Goal: Task Accomplishment & Management: Use online tool/utility

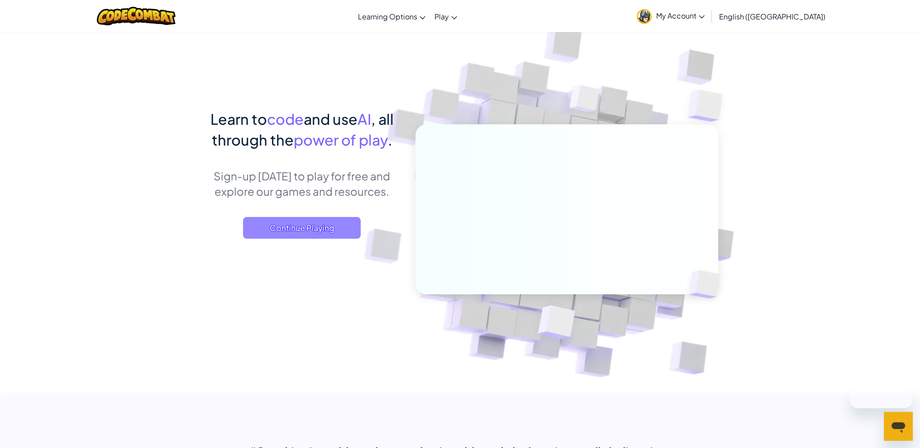
click at [342, 234] on span "Continue Playing" at bounding box center [302, 228] width 118 height 22
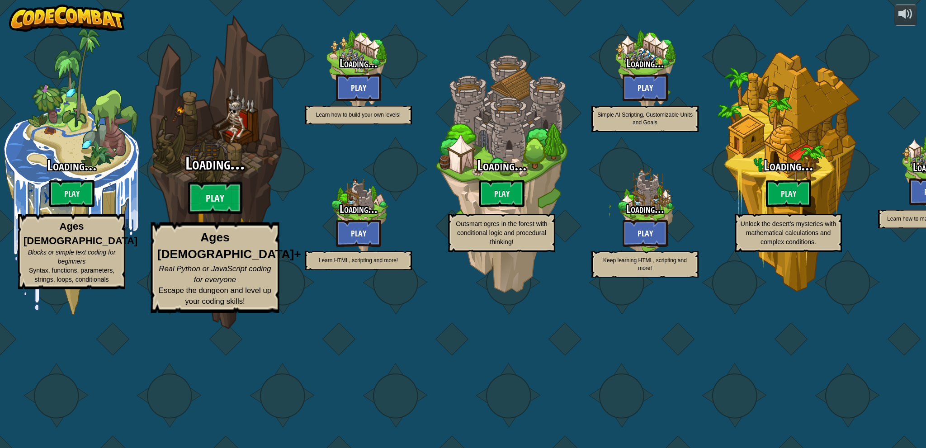
click at [228, 214] on btn "Play" at bounding box center [215, 198] width 54 height 33
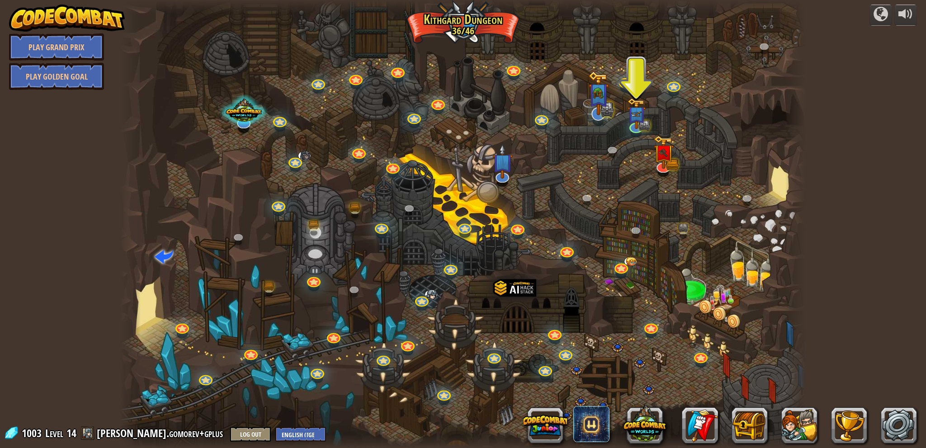
click at [606, 117] on img at bounding box center [608, 109] width 14 height 15
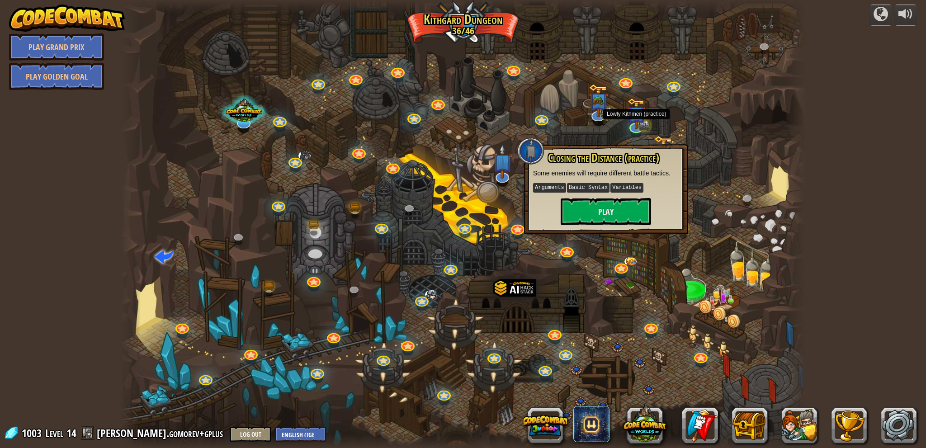
click at [663, 108] on div at bounding box center [463, 224] width 686 height 448
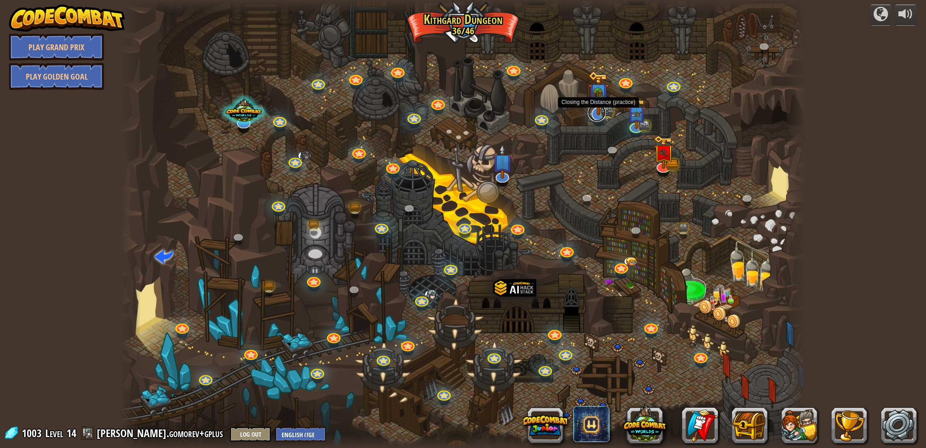
click at [601, 116] on link at bounding box center [597, 113] width 18 height 18
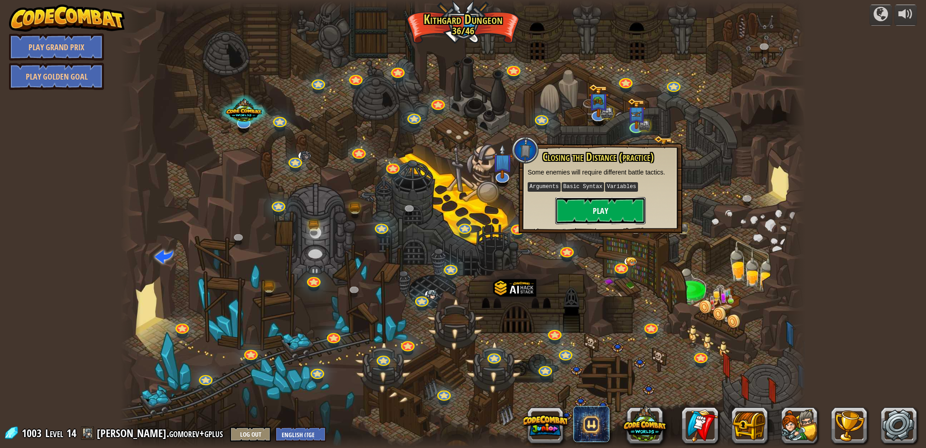
click at [618, 214] on button "Play" at bounding box center [601, 210] width 90 height 27
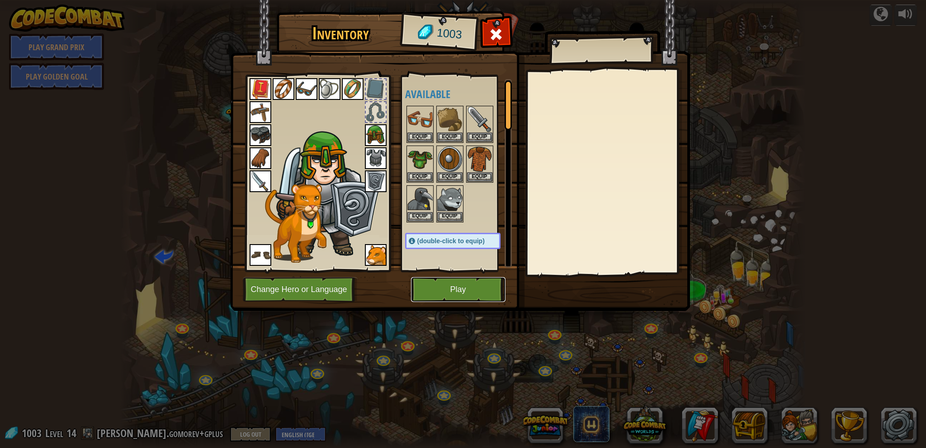
click at [464, 289] on button "Play" at bounding box center [458, 289] width 95 height 25
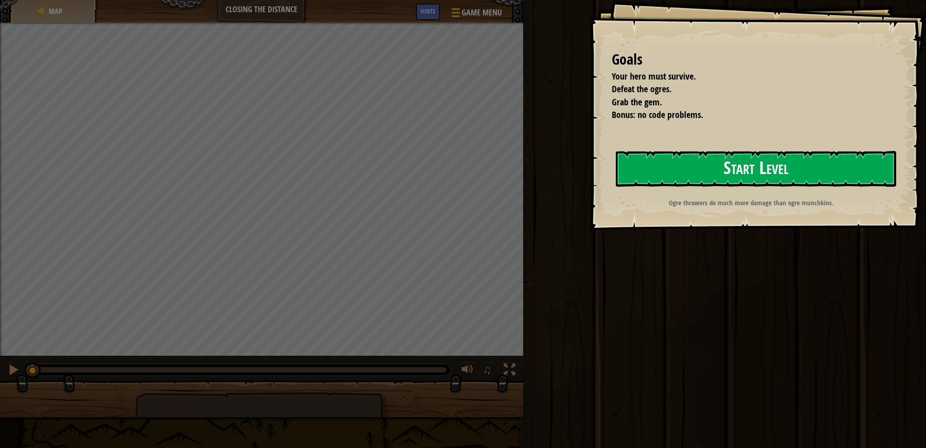
click at [693, 375] on div "Run ⇧↵ Submit Done" at bounding box center [724, 222] width 406 height 444
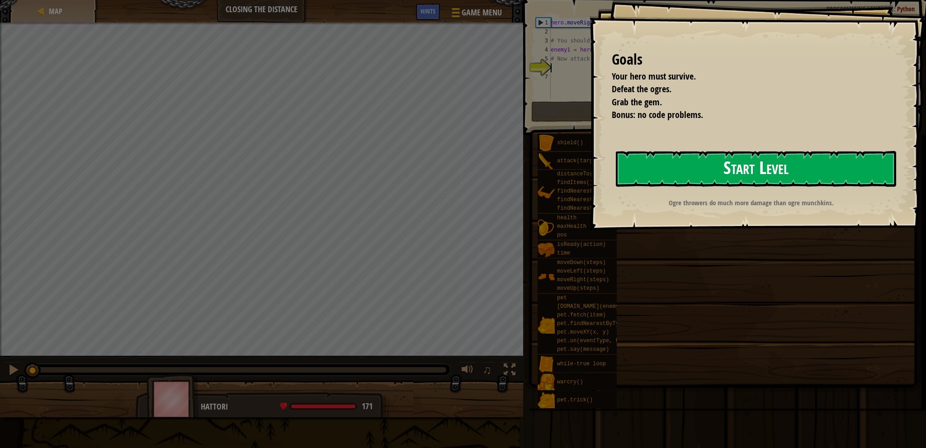
click at [713, 171] on button "Start Level" at bounding box center [756, 169] width 280 height 36
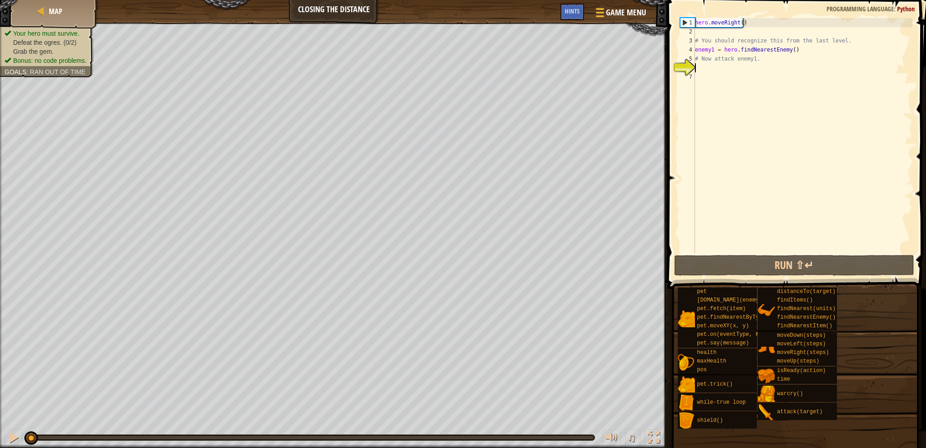
click at [743, 66] on div "hero . moveRight ( ) # You should recognize this from the last level. enemy1 = …" at bounding box center [802, 144] width 219 height 253
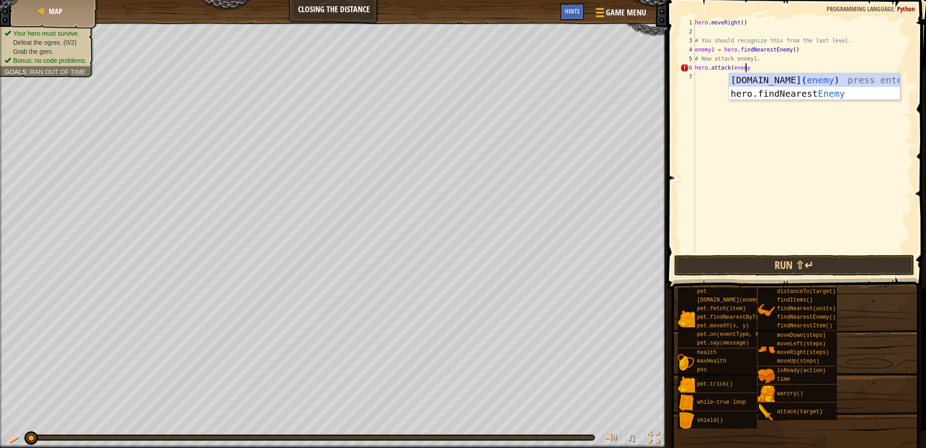
scroll to position [4, 4]
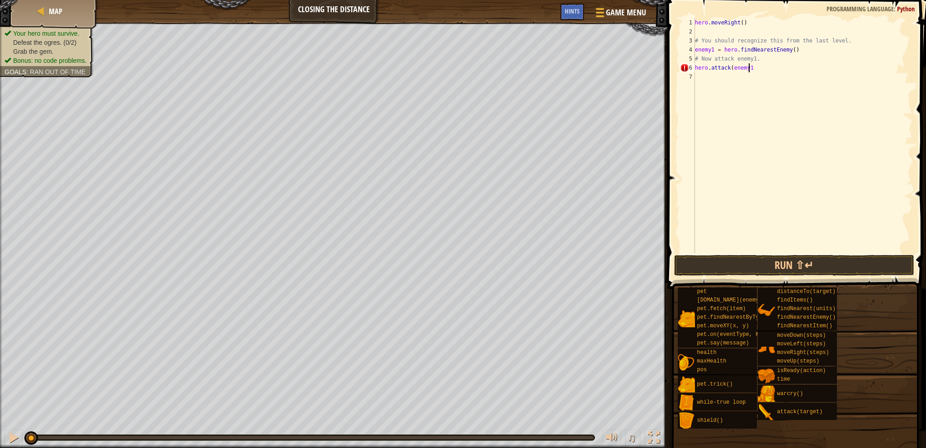
type textarea "hero.attack(enemy1)"
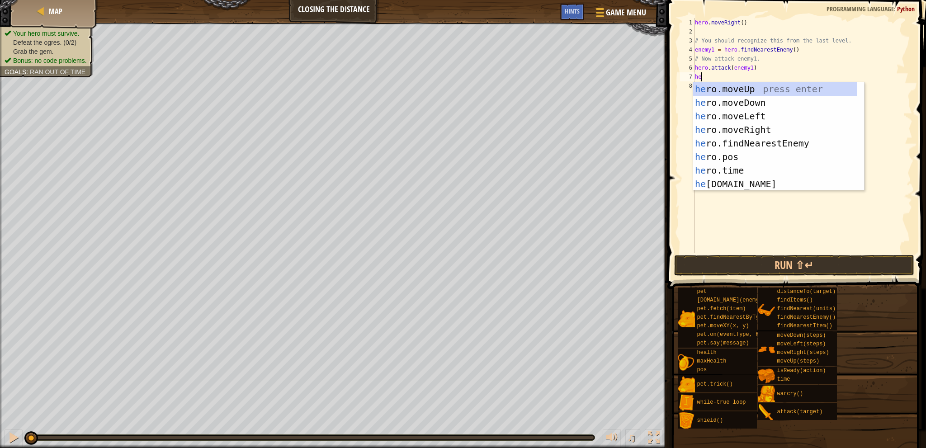
scroll to position [4, 0]
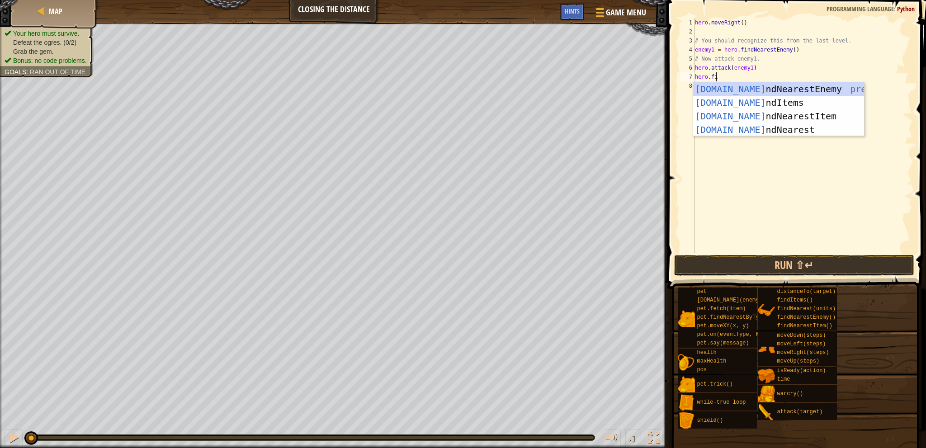
type textarea "hero.find"
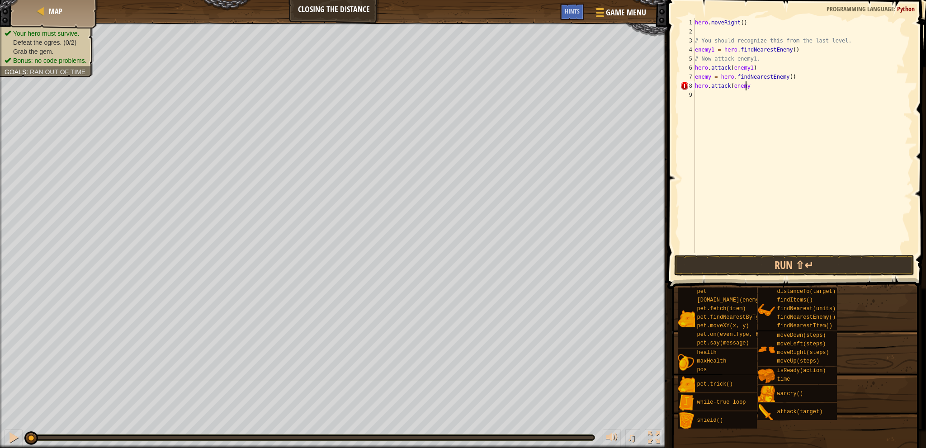
scroll to position [4, 4]
type textarea "hero.attack(enemy2)"
type textarea "h"
type textarea "while True:"
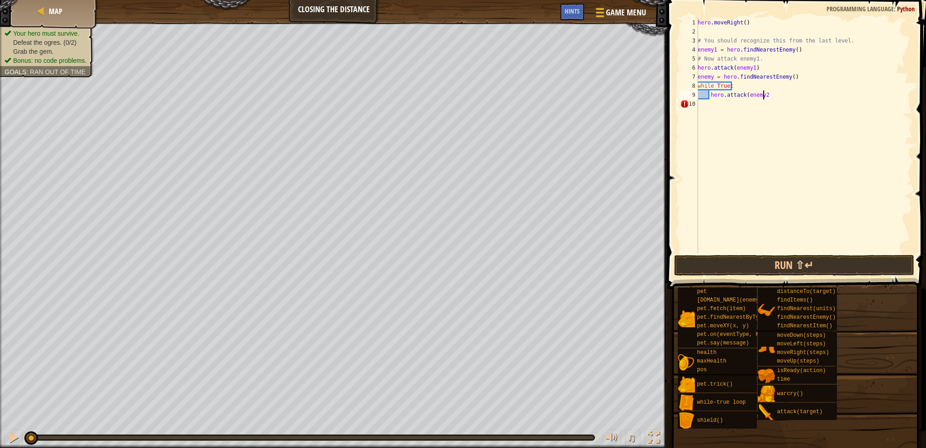
scroll to position [4, 5]
click at [791, 266] on button "Run ⇧↵" at bounding box center [794, 265] width 240 height 21
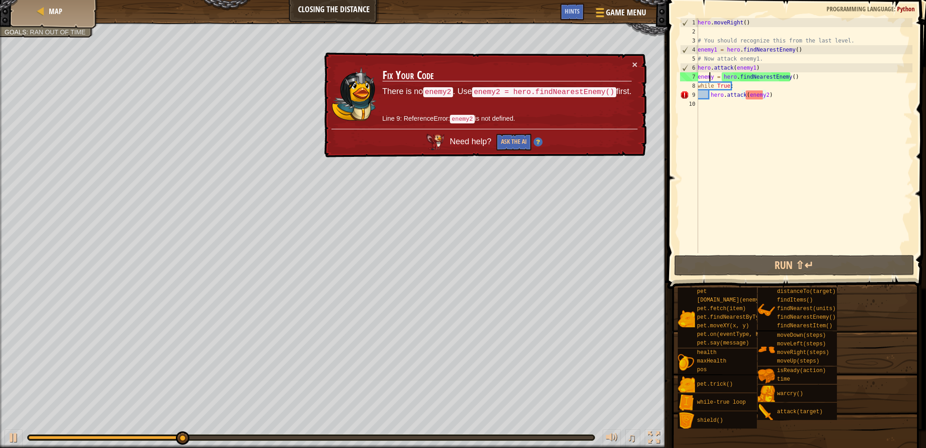
click at [711, 79] on div "hero . moveRight ( ) # You should recognize this from the last level. enemy1 = …" at bounding box center [804, 144] width 217 height 253
click at [712, 77] on div "hero . moveRight ( ) # You should recognize this from the last level. enemy1 = …" at bounding box center [804, 144] width 217 height 253
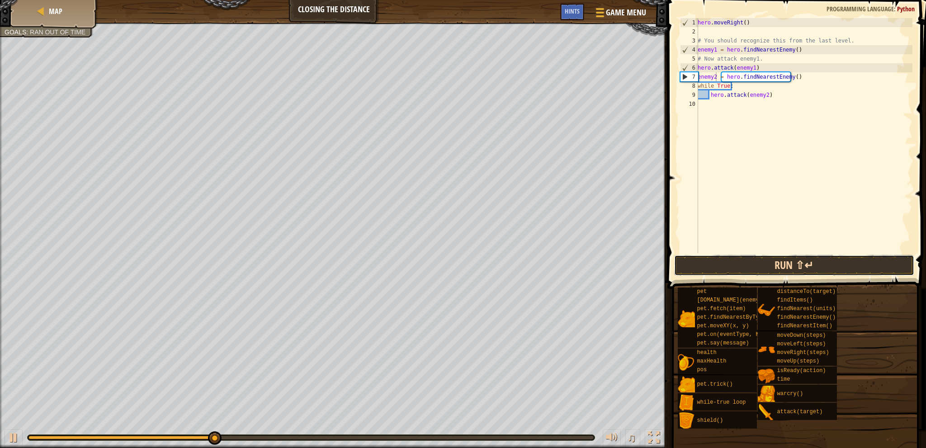
click at [798, 258] on button "Run ⇧↵" at bounding box center [794, 265] width 240 height 21
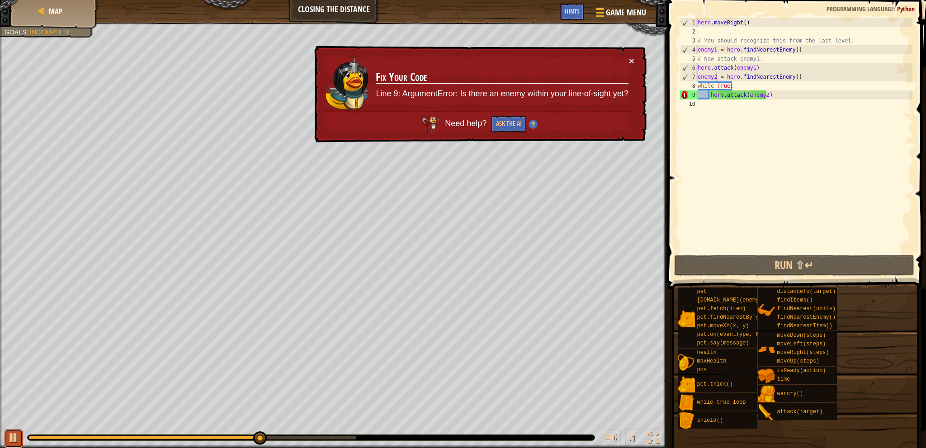
click at [17, 434] on div at bounding box center [14, 438] width 12 height 12
click at [755, 83] on div "hero . moveRight ( ) # You should recognize this from the last level. enemy1 = …" at bounding box center [804, 144] width 217 height 253
drag, startPoint x: 747, startPoint y: 89, endPoint x: 699, endPoint y: 85, distance: 48.5
click at [699, 85] on div "hero . moveRight ( ) # You should recognize this from the last level. enemy1 = …" at bounding box center [804, 144] width 217 height 253
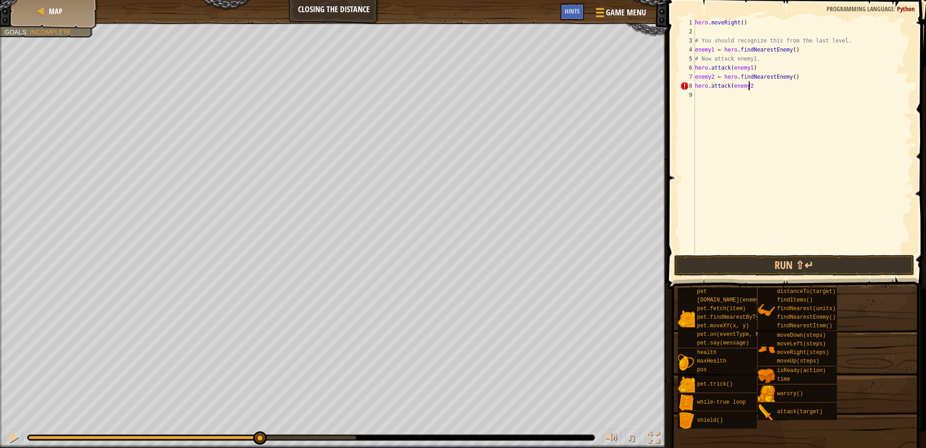
scroll to position [4, 4]
click at [814, 273] on button "Run ⇧↵" at bounding box center [794, 265] width 240 height 21
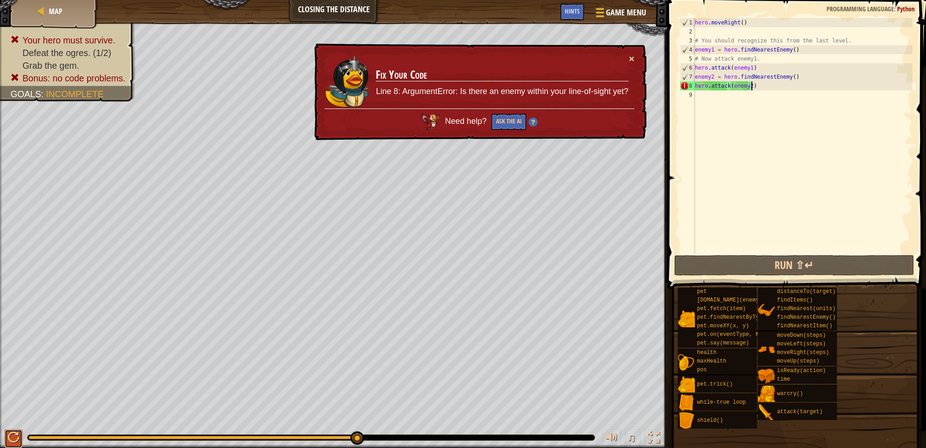
click at [15, 434] on div at bounding box center [14, 438] width 12 height 12
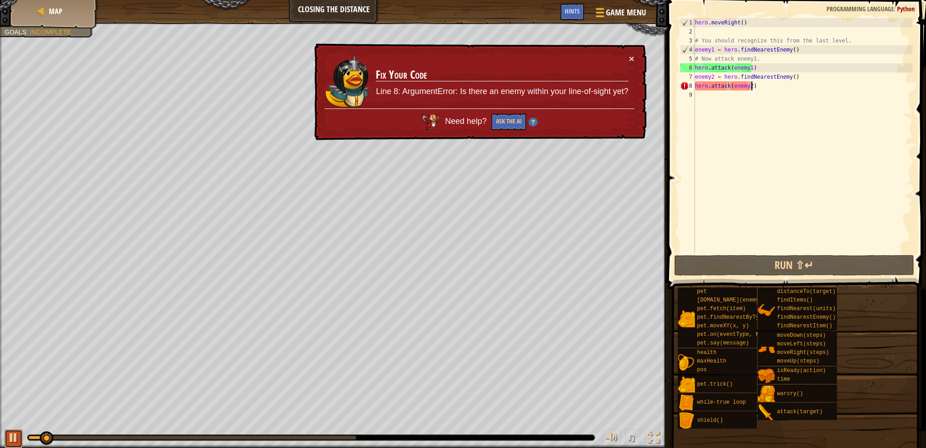
click at [9, 434] on div at bounding box center [14, 438] width 12 height 12
drag, startPoint x: 755, startPoint y: 87, endPoint x: 695, endPoint y: 80, distance: 61.0
click at [695, 80] on div "hero.attack(enemy2) 1 2 3 4 5 6 7 8 9 hero . moveRight ( ) # You should recogni…" at bounding box center [796, 135] width 234 height 235
type textarea "enemy2 = hero.findNearestEnemy() hero.attack(enemy2)"
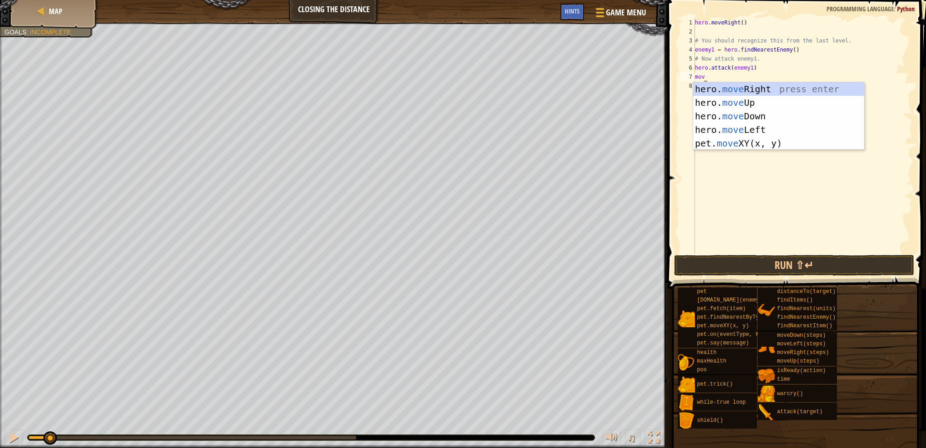
scroll to position [4, 0]
type textarea "m"
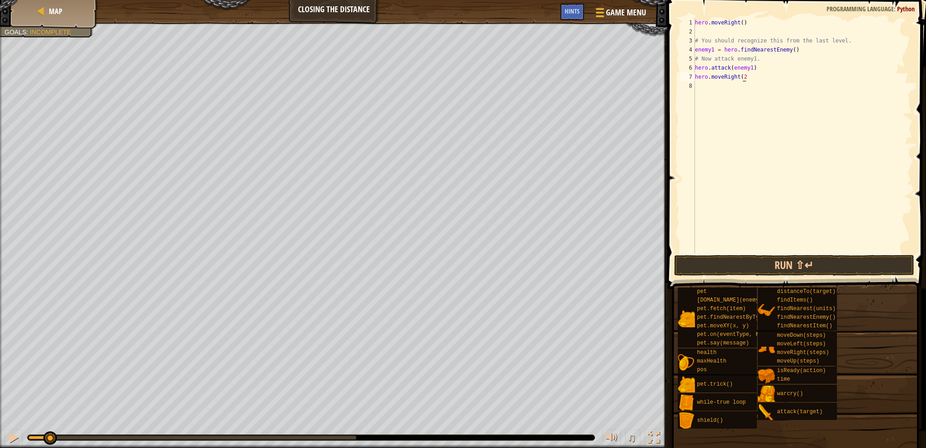
type textarea "hero.moveRight(2)"
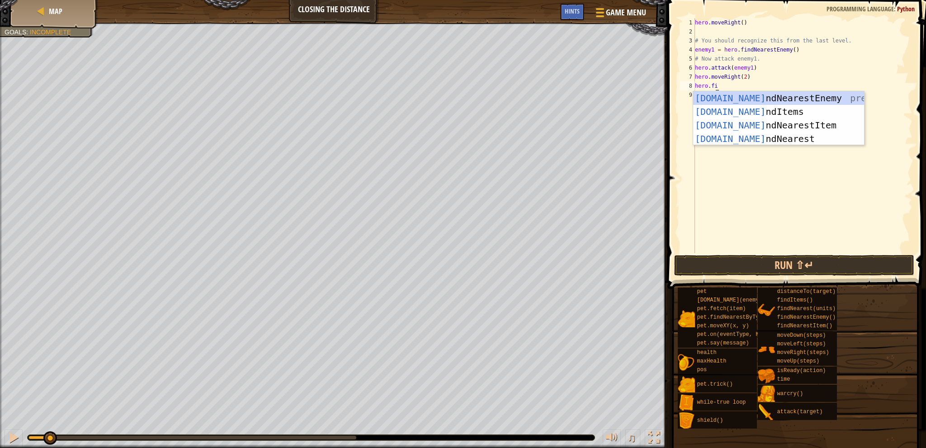
scroll to position [4, 1]
type textarea "hero.find"
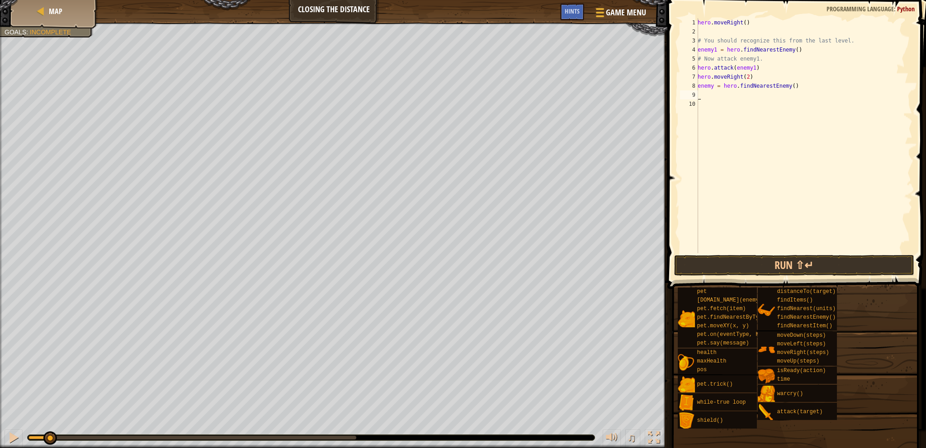
scroll to position [4, 0]
click at [713, 86] on div "hero . moveRight ( ) # You should recognize this from the last level. enemy1 = …" at bounding box center [804, 144] width 217 height 253
click at [712, 87] on div "hero . moveRight ( ) # You should recognize this from the last level. enemy1 = …" at bounding box center [804, 144] width 217 height 253
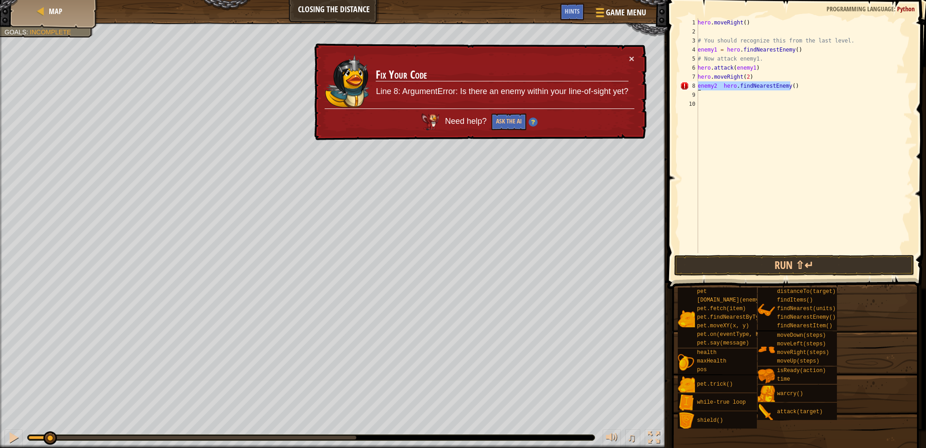
drag, startPoint x: 799, startPoint y: 86, endPoint x: 697, endPoint y: 89, distance: 102.3
click at [697, 89] on div "enemy2 hero.findNearestEnemy() 1 2 3 4 5 6 7 8 9 10 hero . moveRight ( ) # You …" at bounding box center [796, 135] width 234 height 235
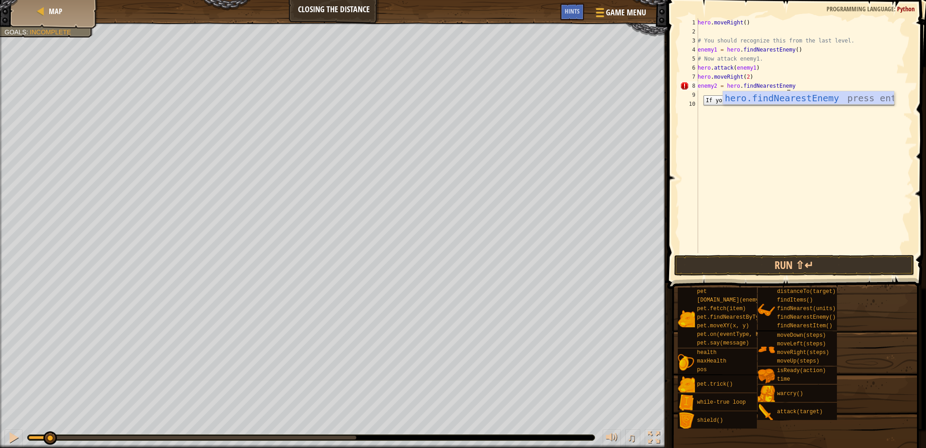
scroll to position [4, 7]
click at [794, 86] on div "hero . moveRight ( ) # You should recognize this from the last level. enemy1 = …" at bounding box center [804, 144] width 217 height 253
type textarea "enemy2 = hero.findNearestEnemy()"
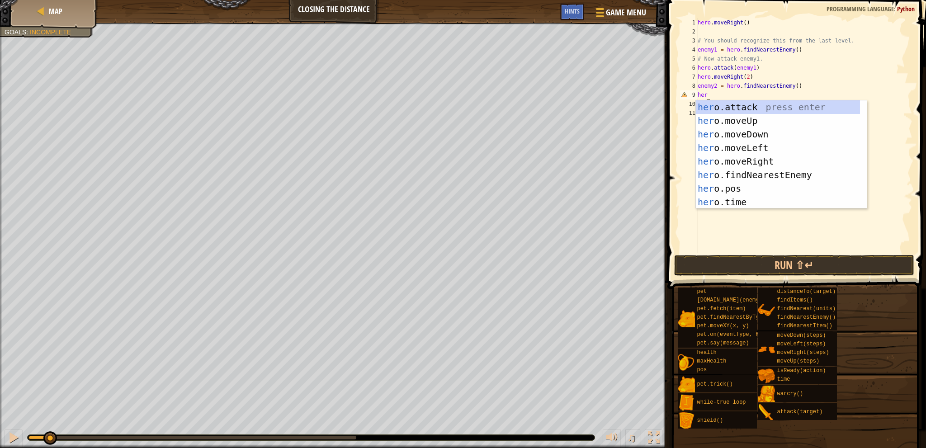
scroll to position [4, 0]
type textarea "h"
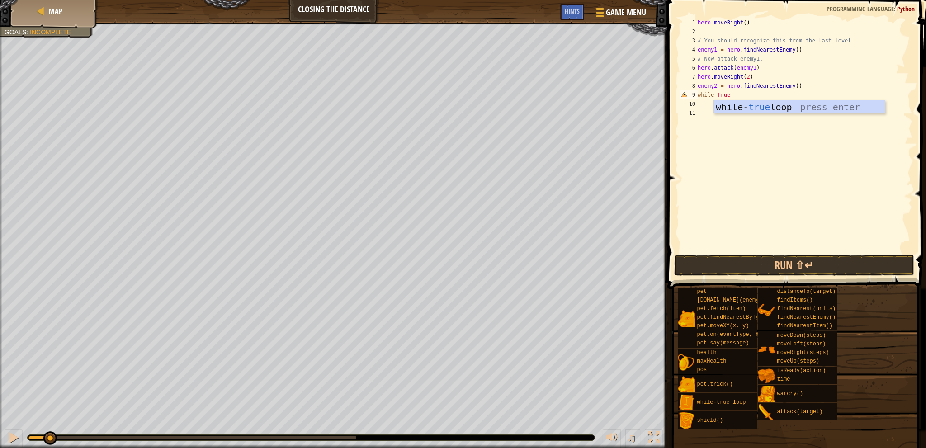
type textarea "while True:"
type textarea "hero.attack(enemy2)"
click at [755, 264] on button "Run ⇧↵" at bounding box center [794, 265] width 240 height 21
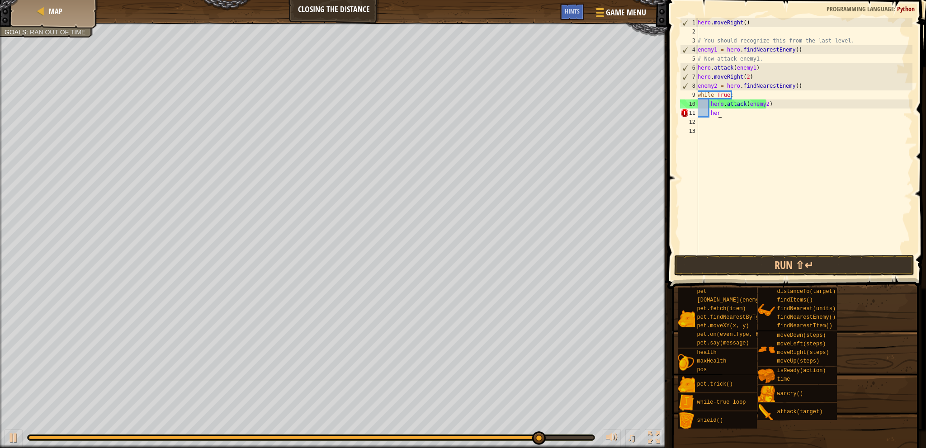
scroll to position [4, 0]
type textarea "h"
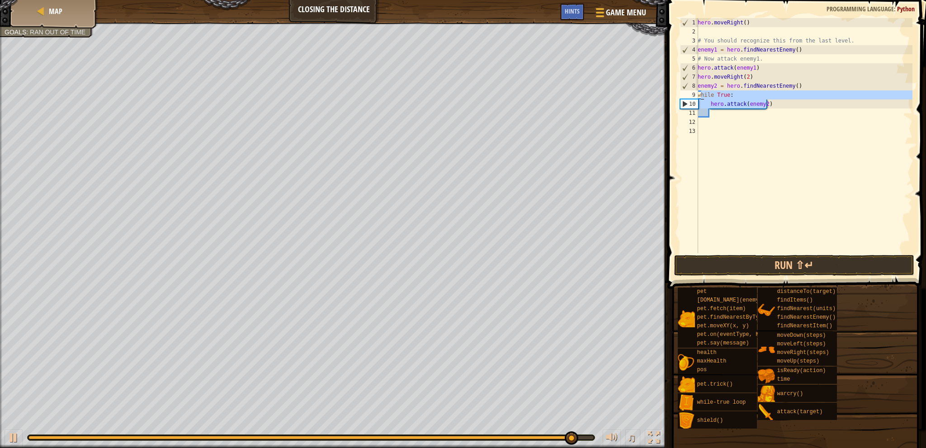
drag, startPoint x: 775, startPoint y: 106, endPoint x: 698, endPoint y: 97, distance: 77.4
click at [698, 97] on div "1 2 3 4 5 6 7 8 9 10 11 12 13 hero . moveRight ( ) # You should recognize this …" at bounding box center [796, 135] width 234 height 235
type textarea "while True: hero.attack(enemy2)"
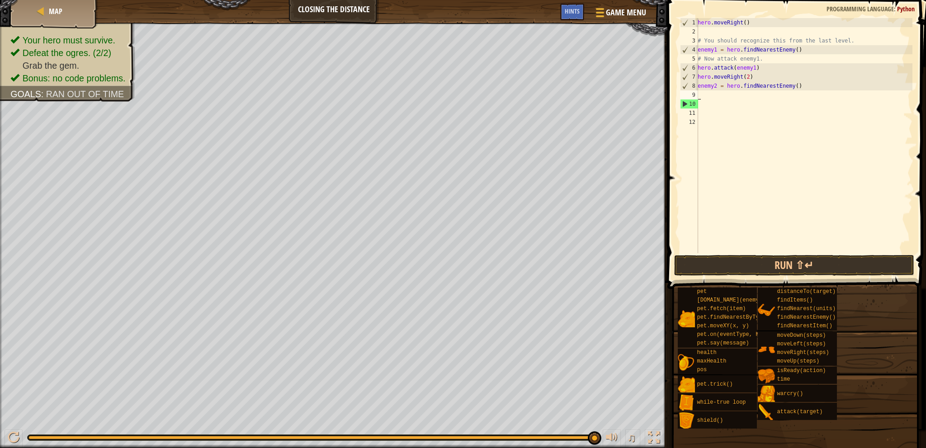
click at [703, 95] on div "hero . moveRight ( ) # You should recognize this from the last level. enemy1 = …" at bounding box center [804, 144] width 217 height 253
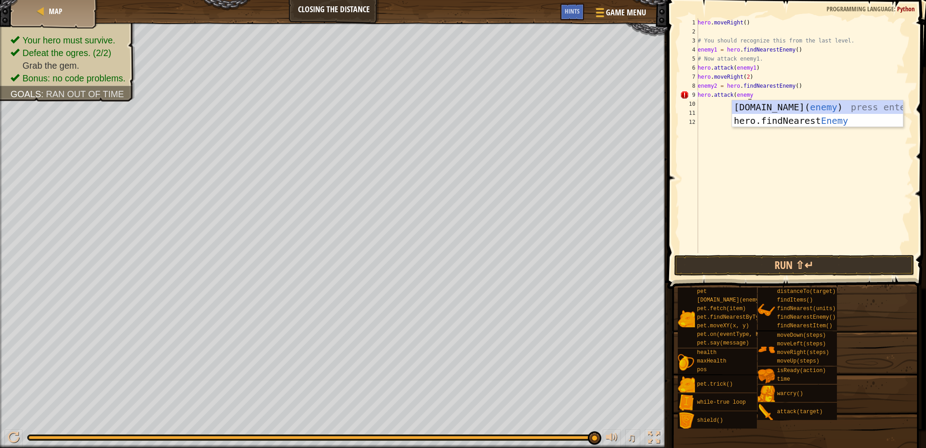
scroll to position [4, 4]
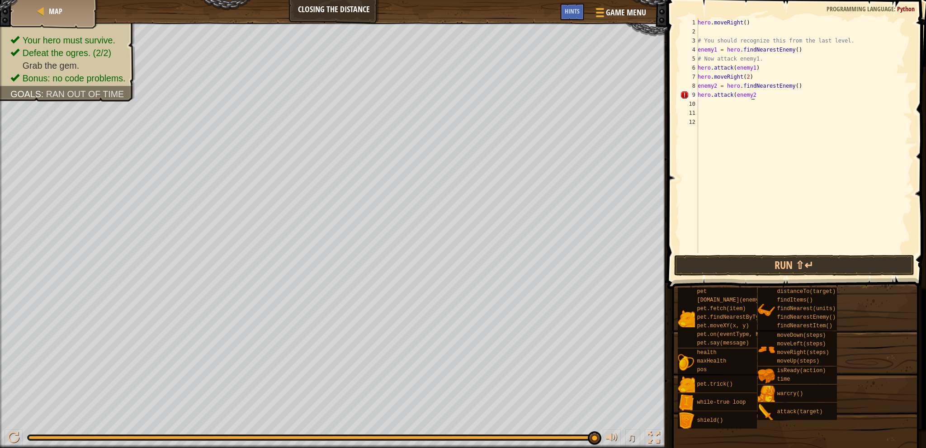
type textarea "hero.attack(enemy2)"
type textarea "hero.moveRight(1)"
click at [782, 264] on button "Run ⇧↵" at bounding box center [794, 265] width 240 height 21
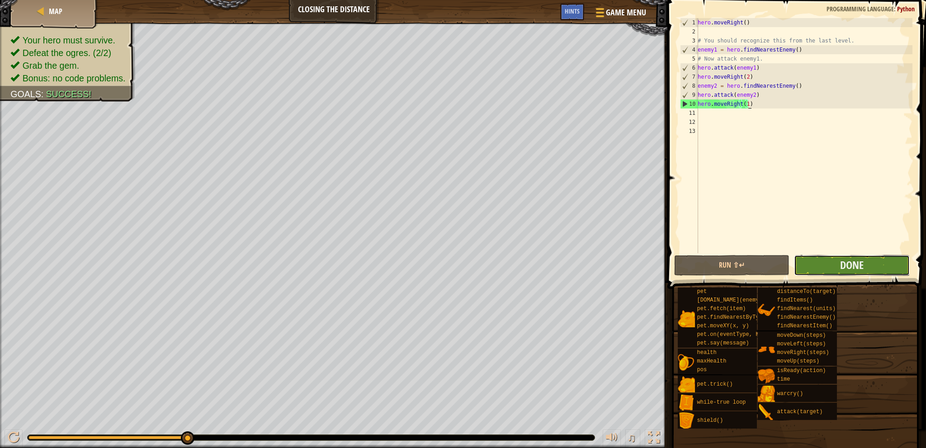
click at [827, 260] on button "Done" at bounding box center [852, 265] width 116 height 21
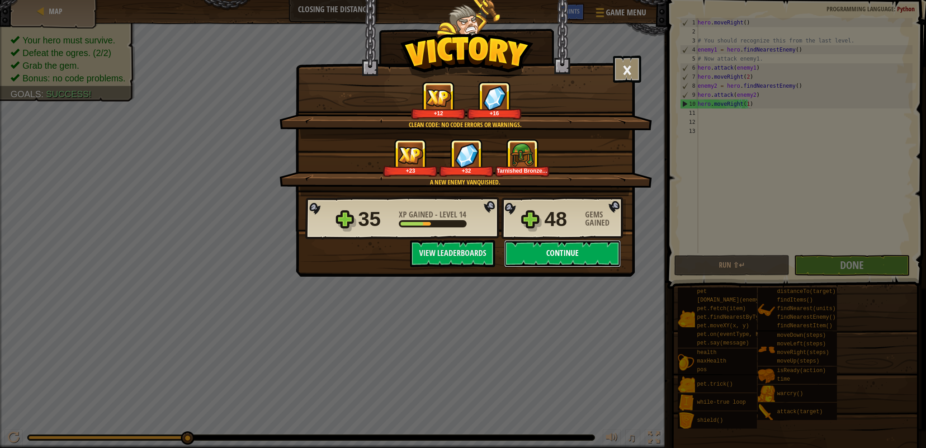
click at [537, 253] on button "Continue" at bounding box center [562, 253] width 117 height 27
